Goal: Download file/media

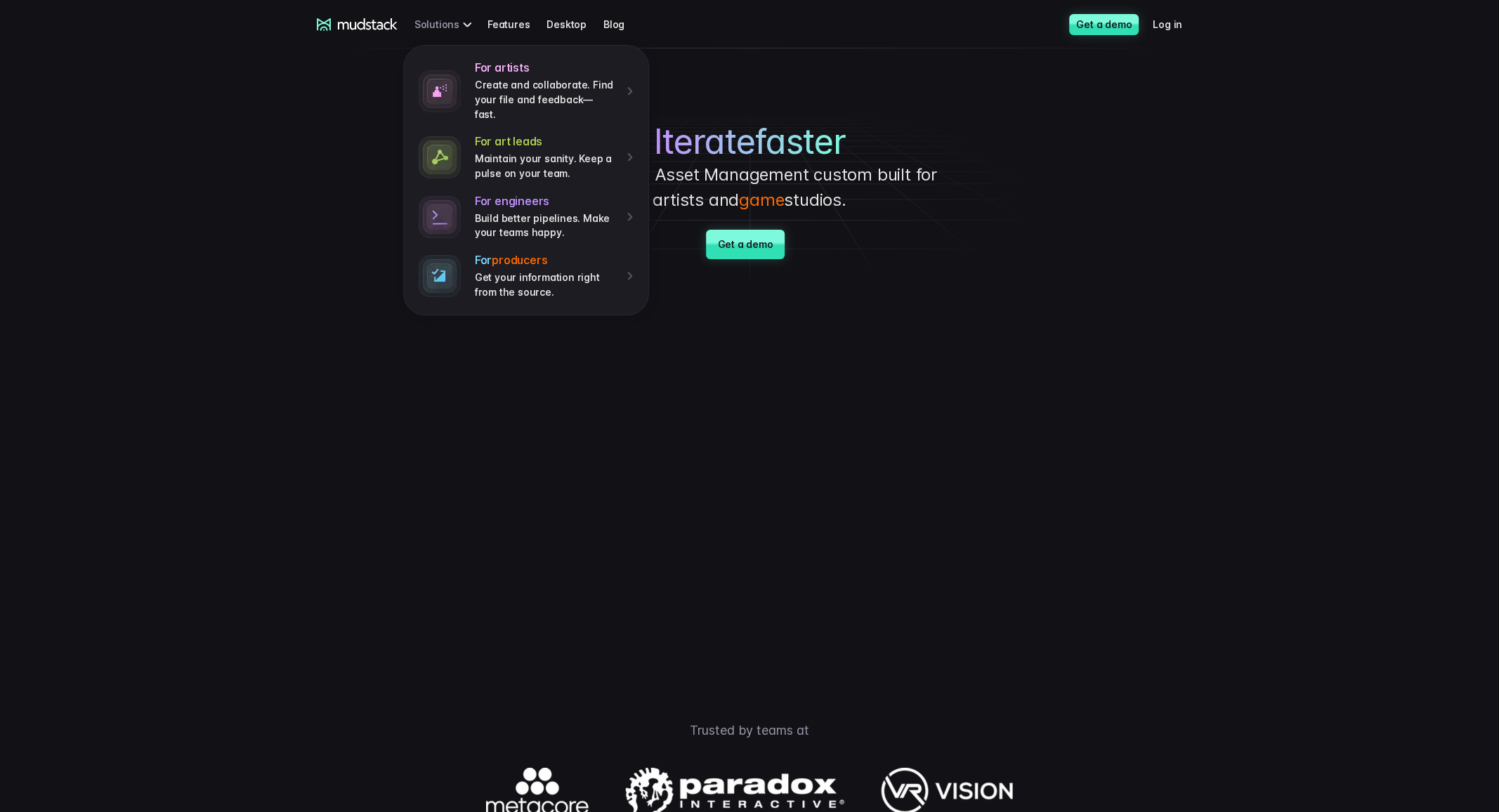
click at [444, 19] on div "For artists Create and collaborate. Find your file and feedback— fast. For art …" at bounding box center [444, 24] width 62 height 26
click at [551, 17] on link "Desktop" at bounding box center [575, 24] width 57 height 26
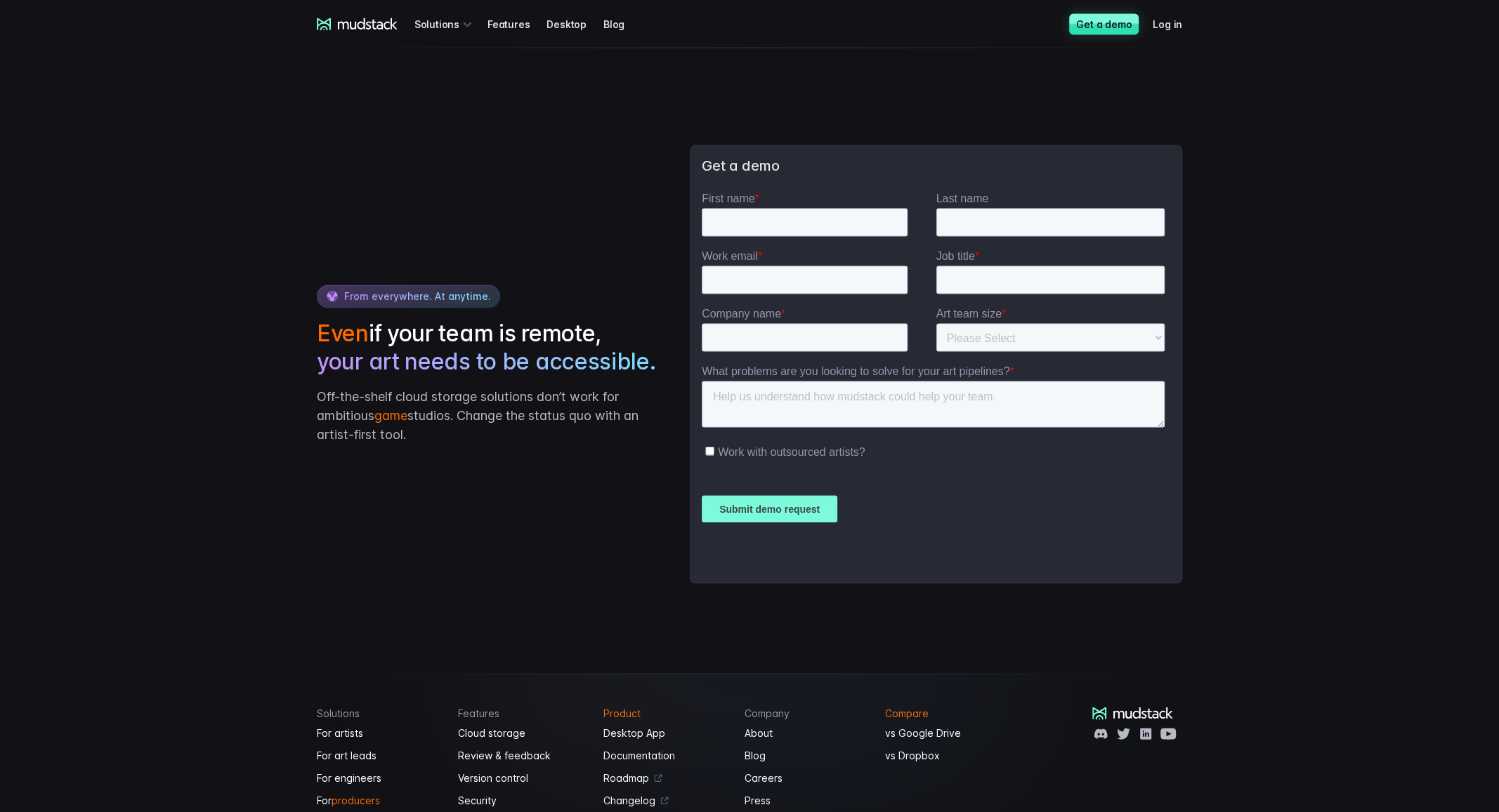
scroll to position [2668, 0]
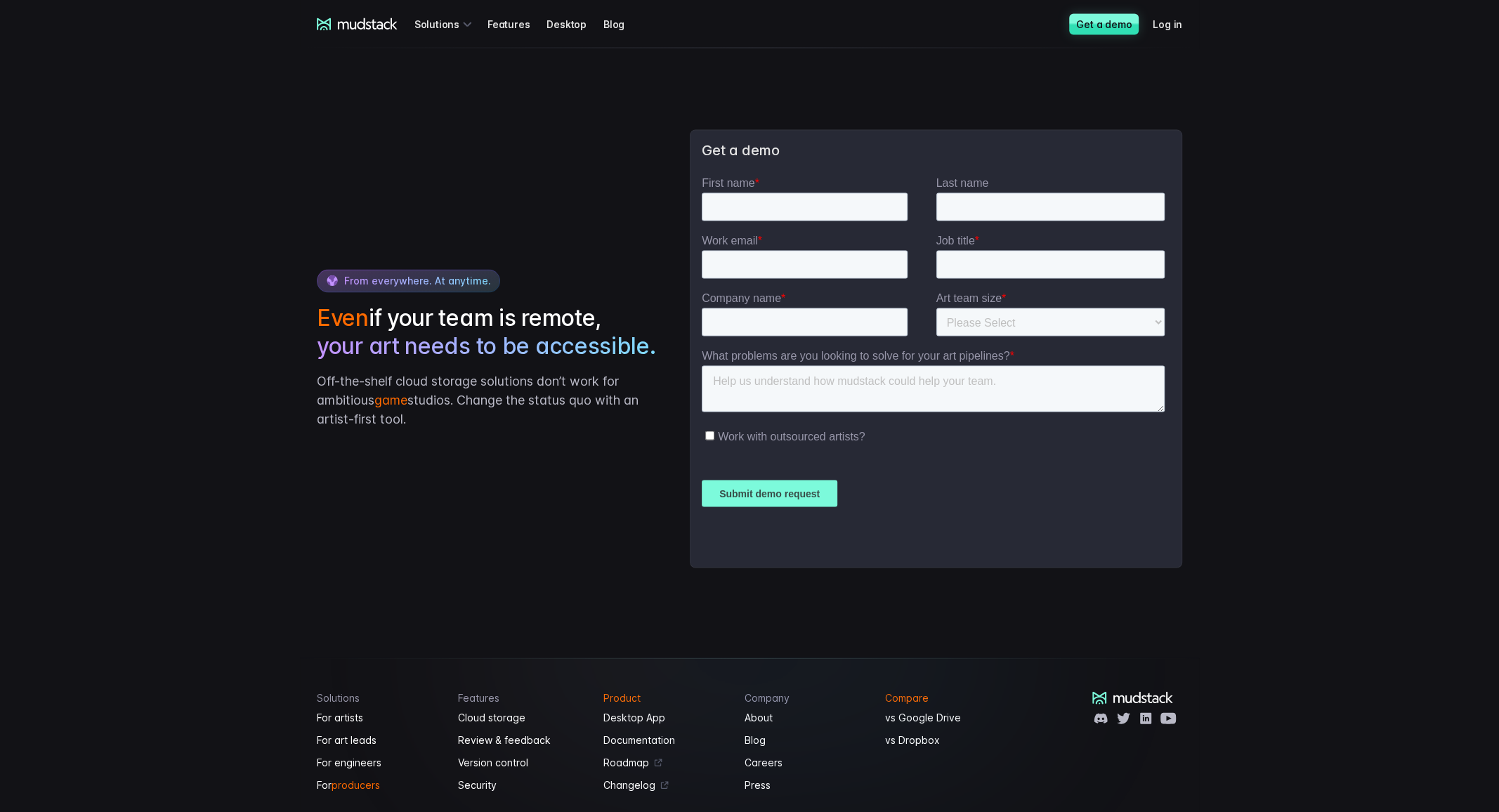
click at [1008, 305] on div "Art team size * Please Select 1-10 11-25 26-50 50+" at bounding box center [1053, 313] width 235 height 45
click at [1016, 323] on select "Please Select 1-10 11-25 26-50 50+" at bounding box center [1050, 322] width 229 height 28
select select "1-10"
click at [935, 308] on select "Please Select 1-10 11-25 26-50 50+" at bounding box center [1050, 322] width 229 height 28
click at [742, 318] on input "Company name *" at bounding box center [804, 322] width 206 height 28
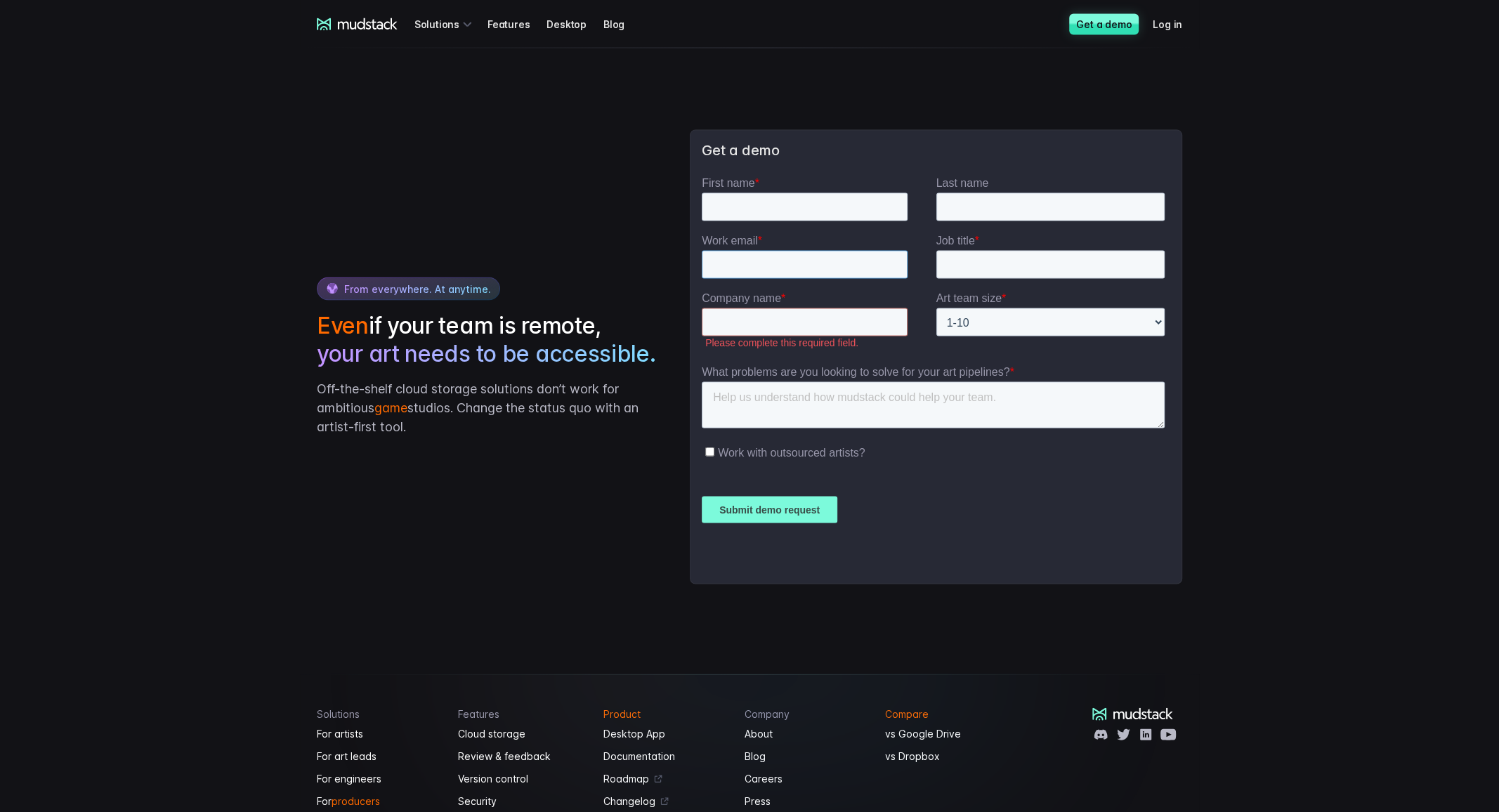
click at [828, 266] on input "Work email *" at bounding box center [804, 264] width 206 height 28
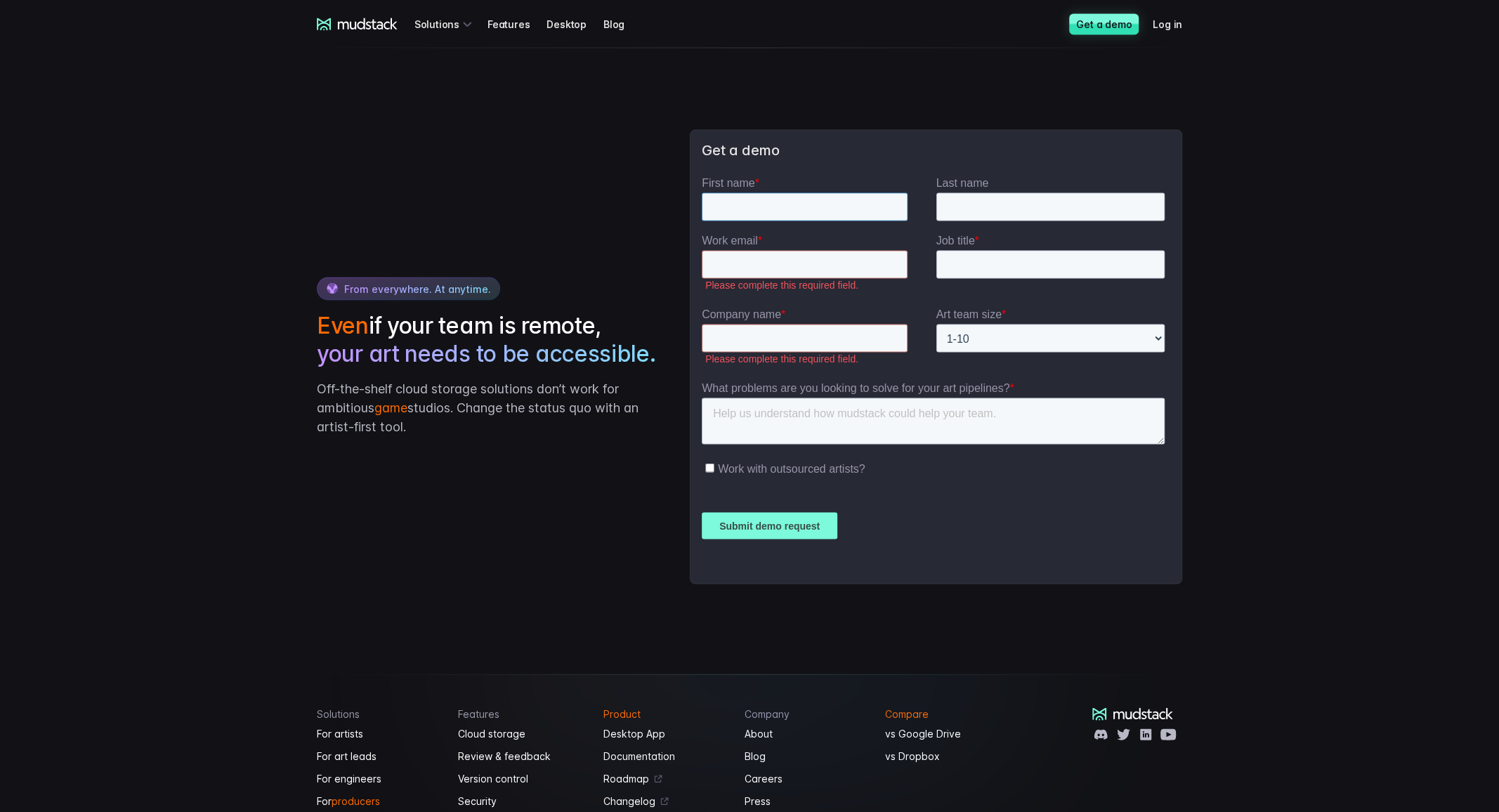
click at [851, 214] on input "First name *" at bounding box center [804, 207] width 206 height 28
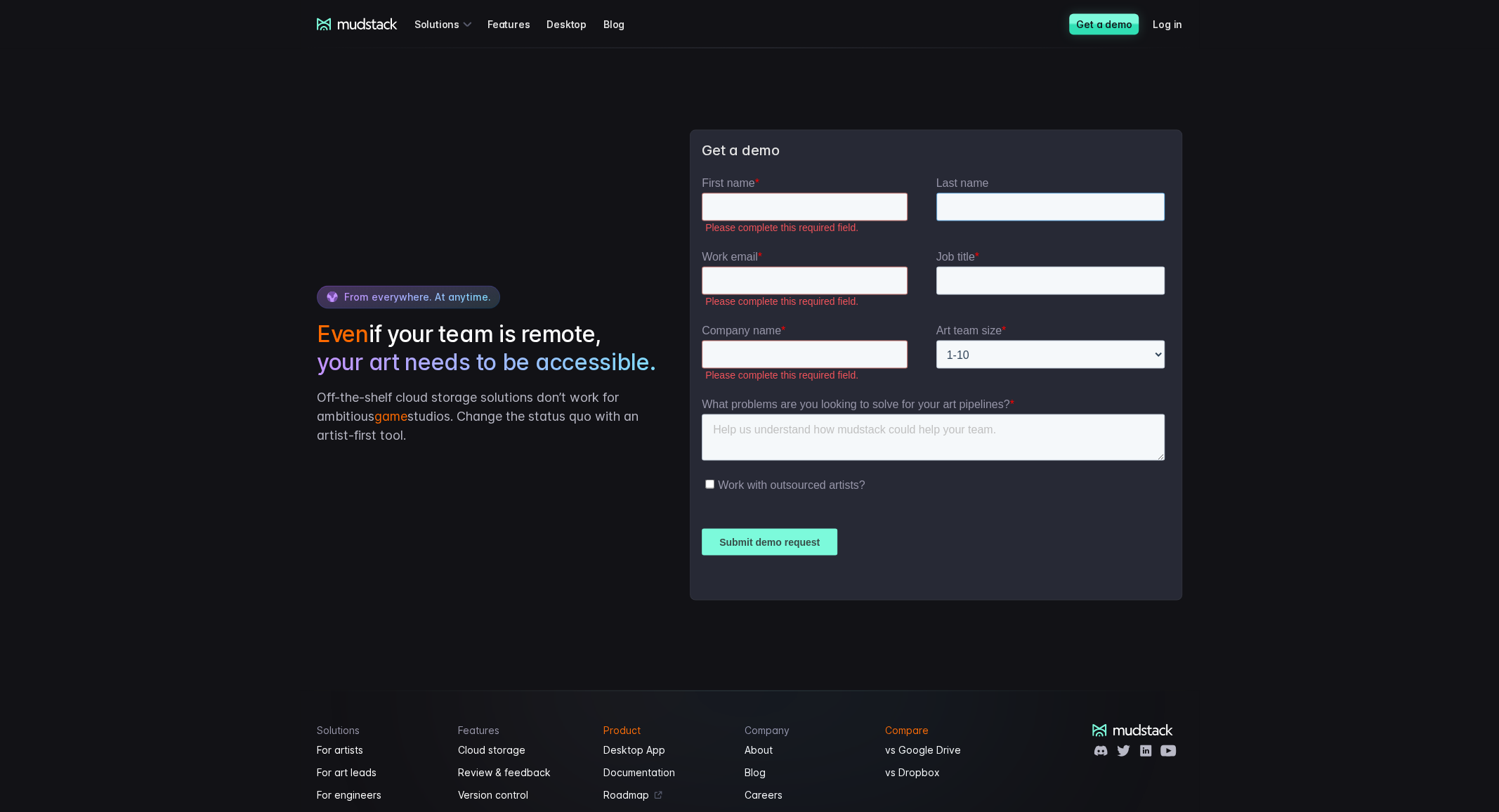
click at [1062, 200] on input "Last name" at bounding box center [1050, 207] width 229 height 28
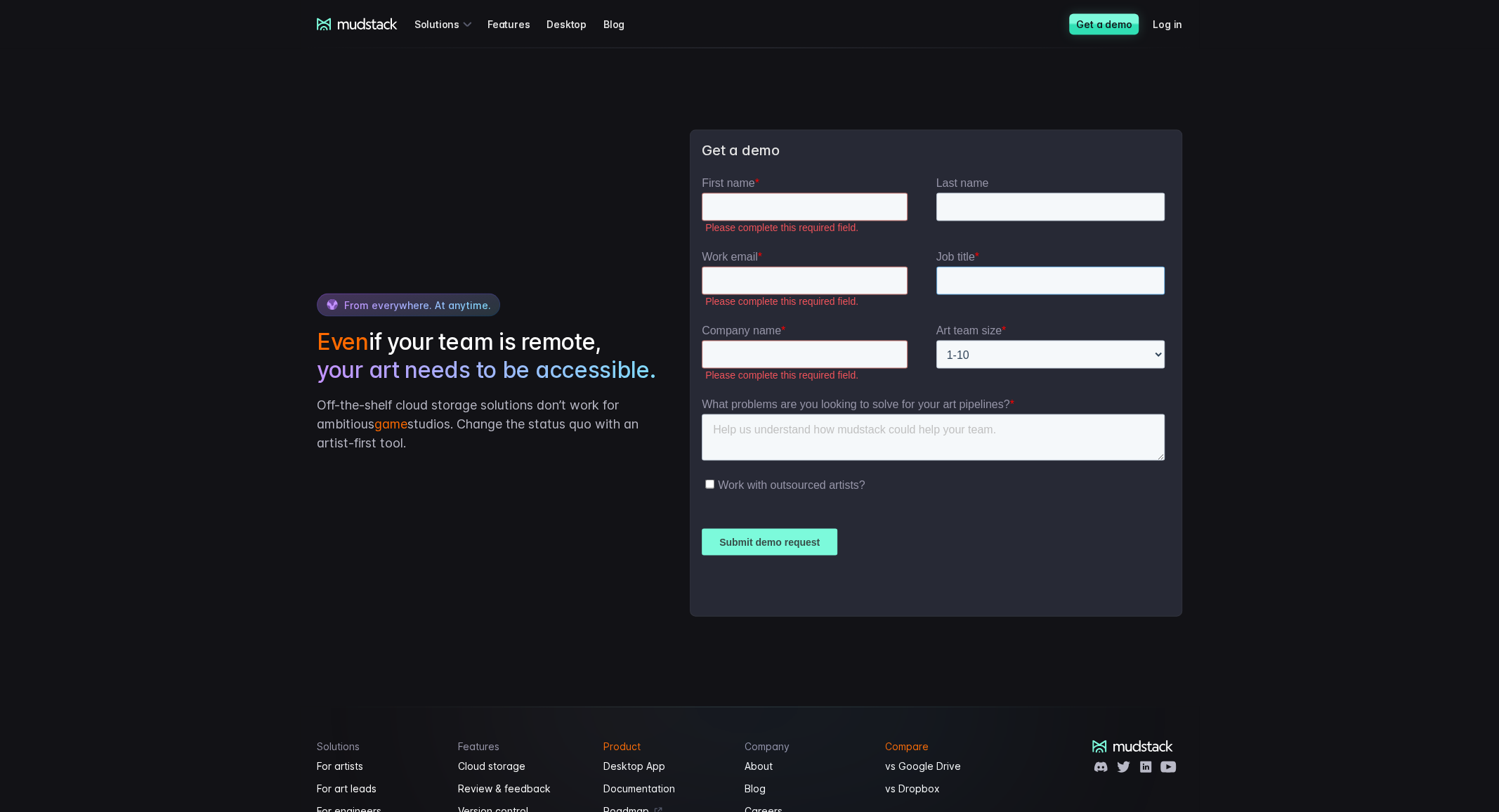
click at [1034, 276] on input "Job title *" at bounding box center [1050, 280] width 229 height 28
click at [811, 280] on input "Work email *" at bounding box center [804, 280] width 206 height 28
type input "A"
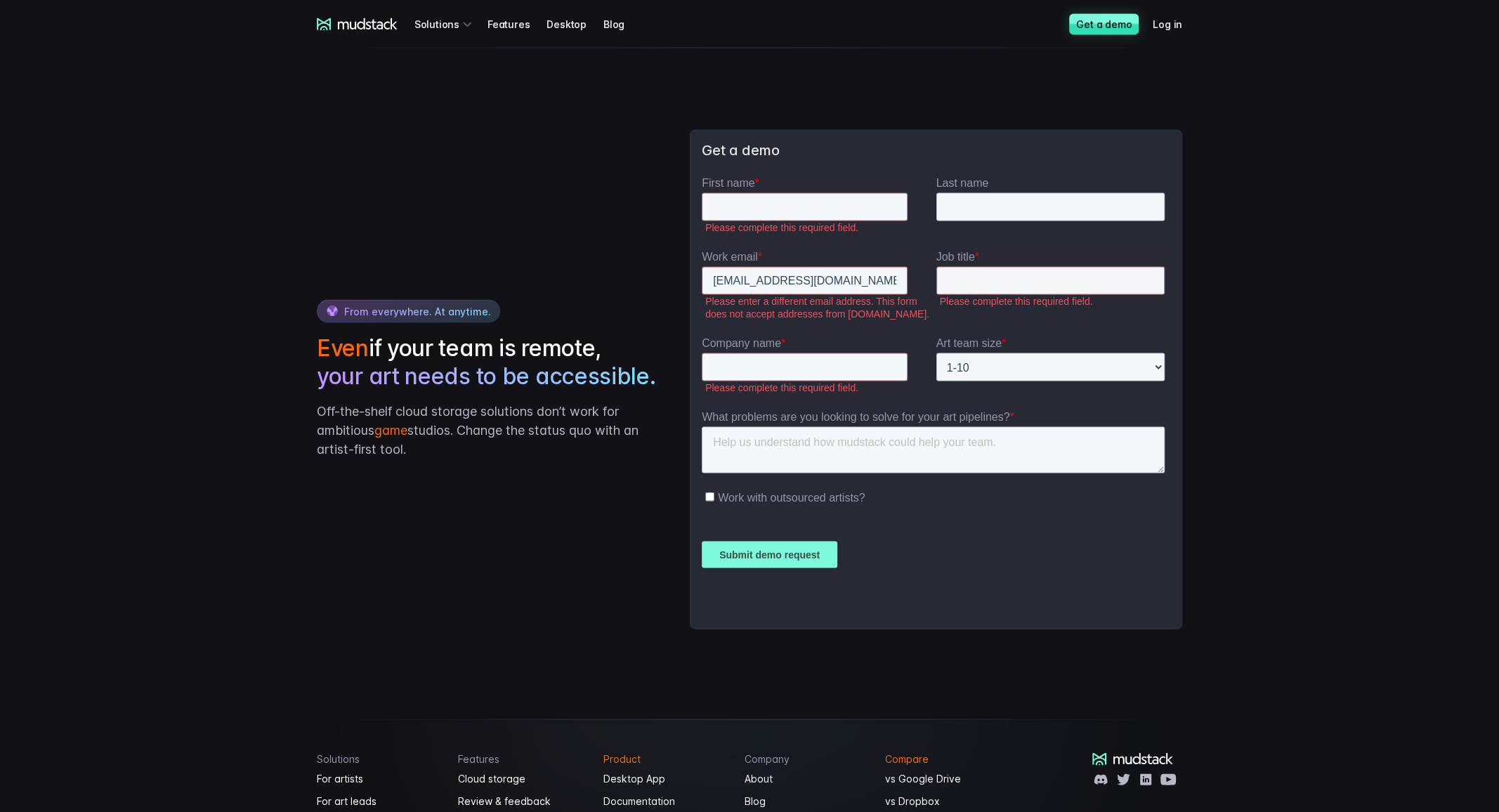
type input "[EMAIL_ADDRESS][DOMAIN_NAME]"
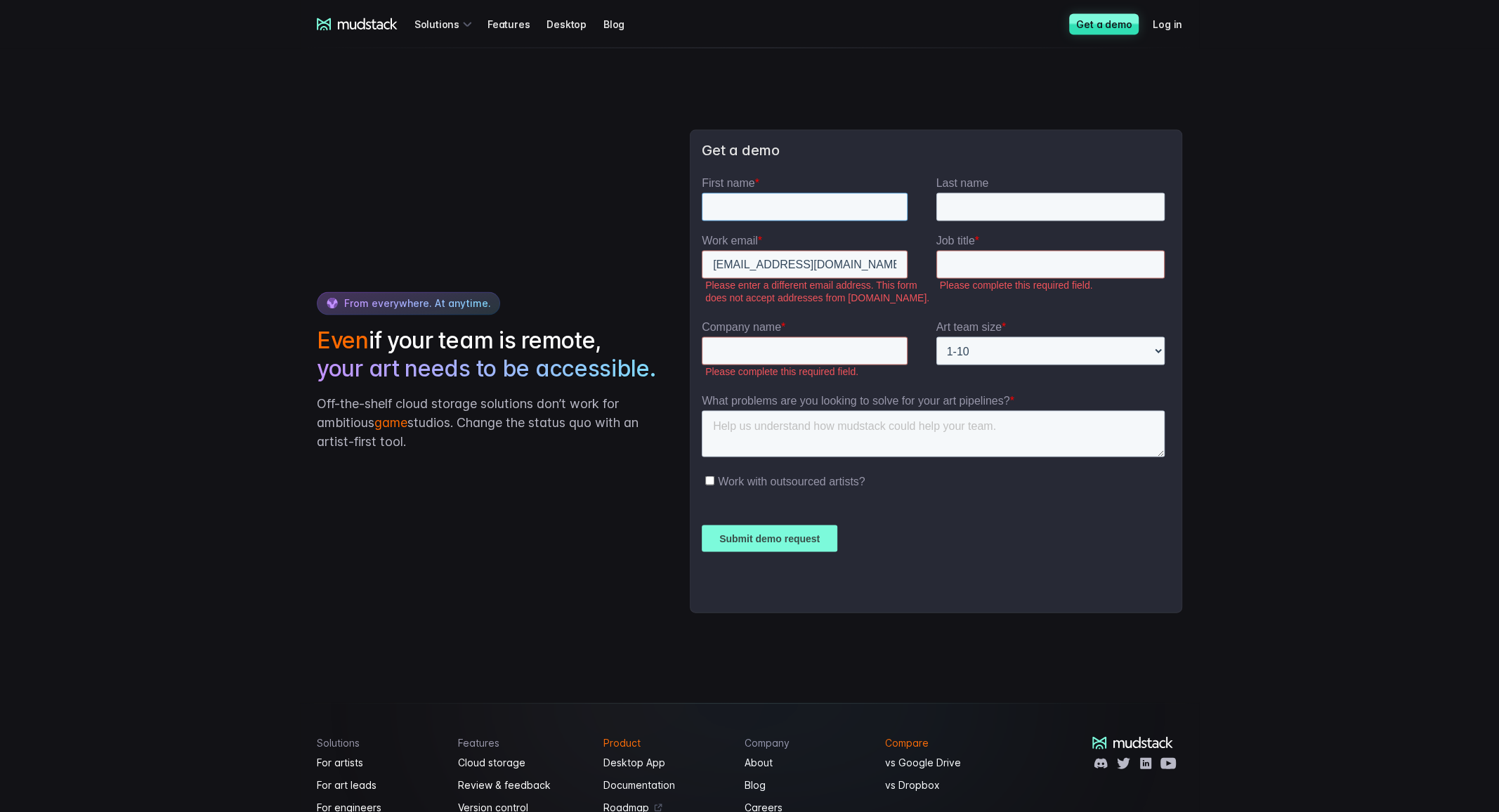
click at [827, 199] on input "First name *" at bounding box center [804, 207] width 206 height 28
